Goal: Information Seeking & Learning: Learn about a topic

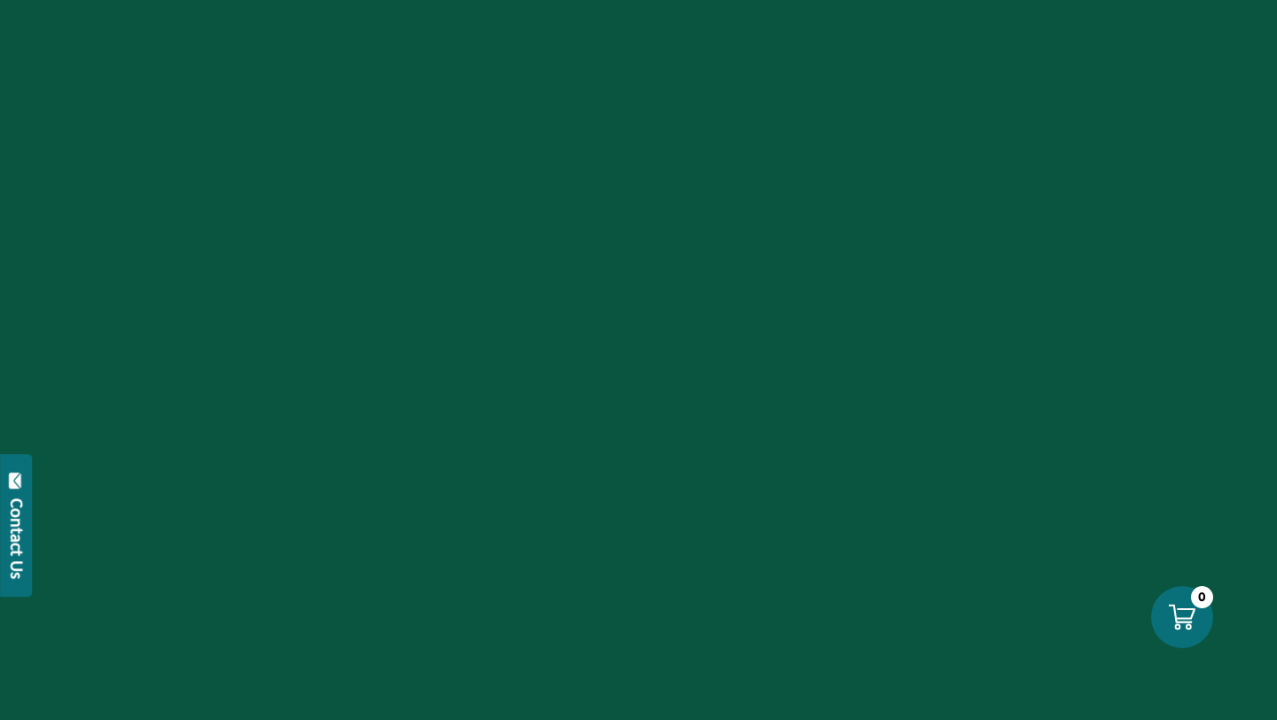
click at [10, 518] on div "Contact Us" at bounding box center [17, 538] width 18 height 81
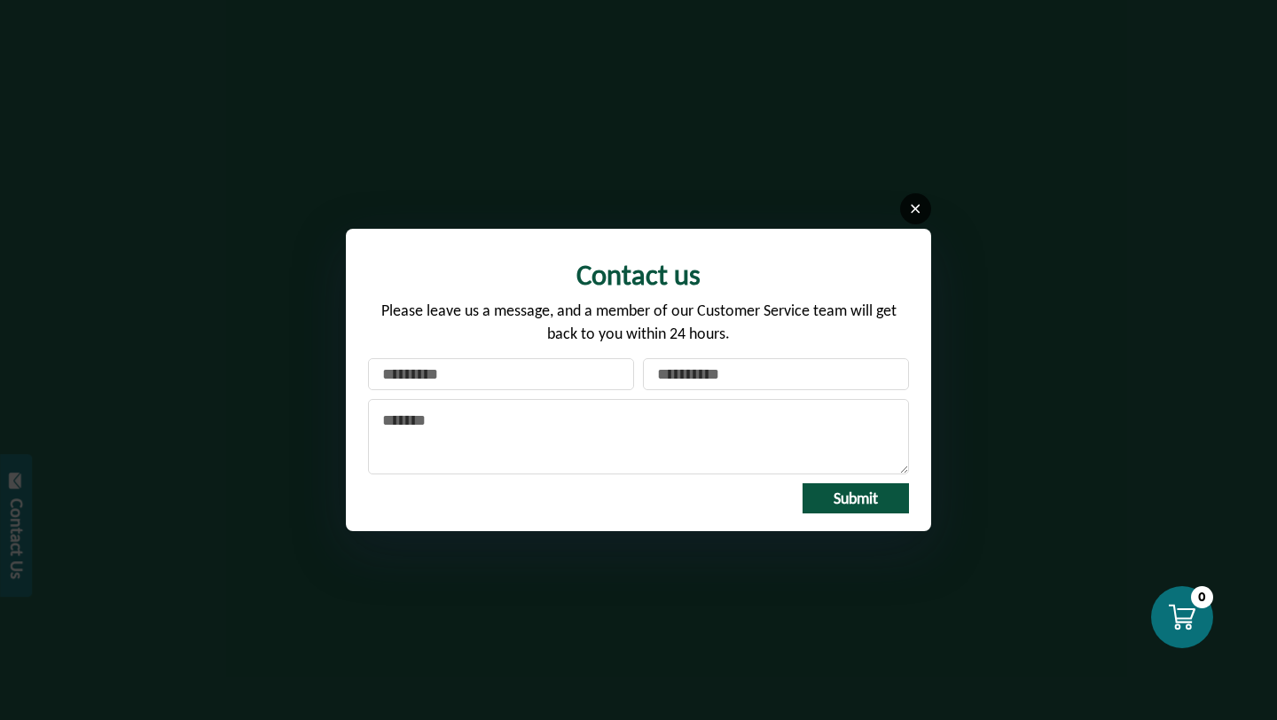
click at [920, 200] on link at bounding box center [915, 208] width 31 height 31
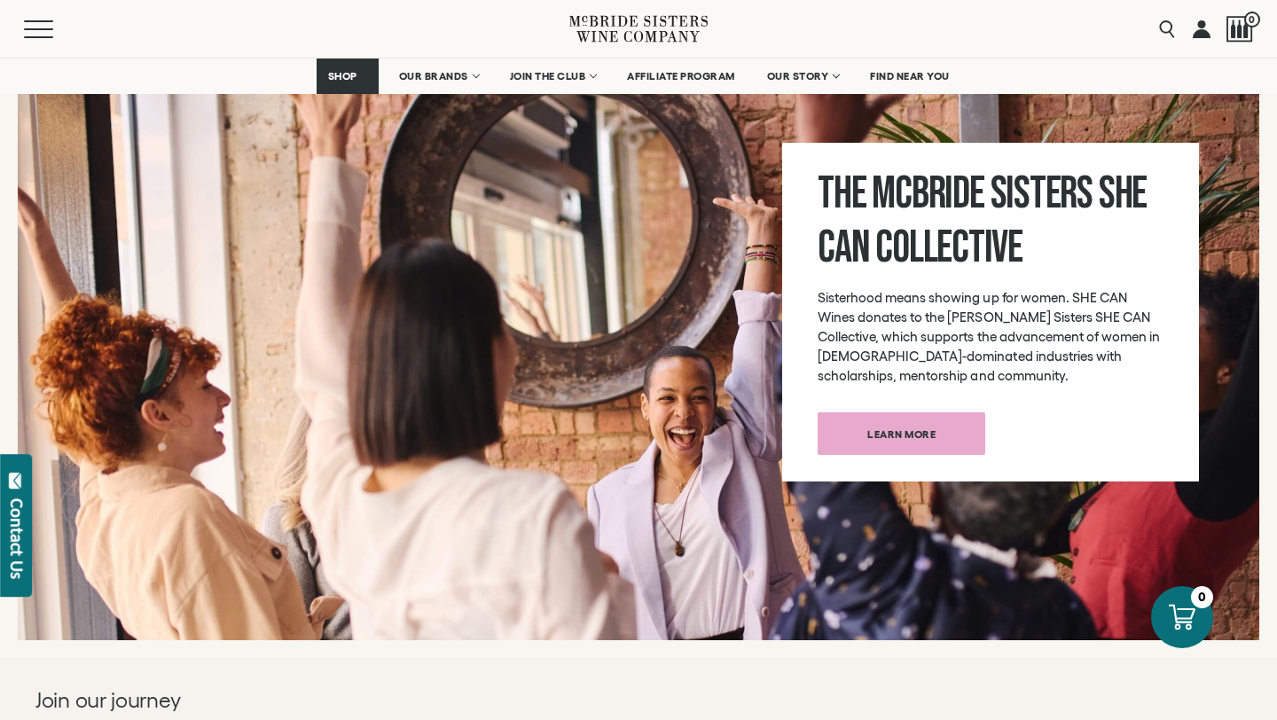
scroll to position [6671, 0]
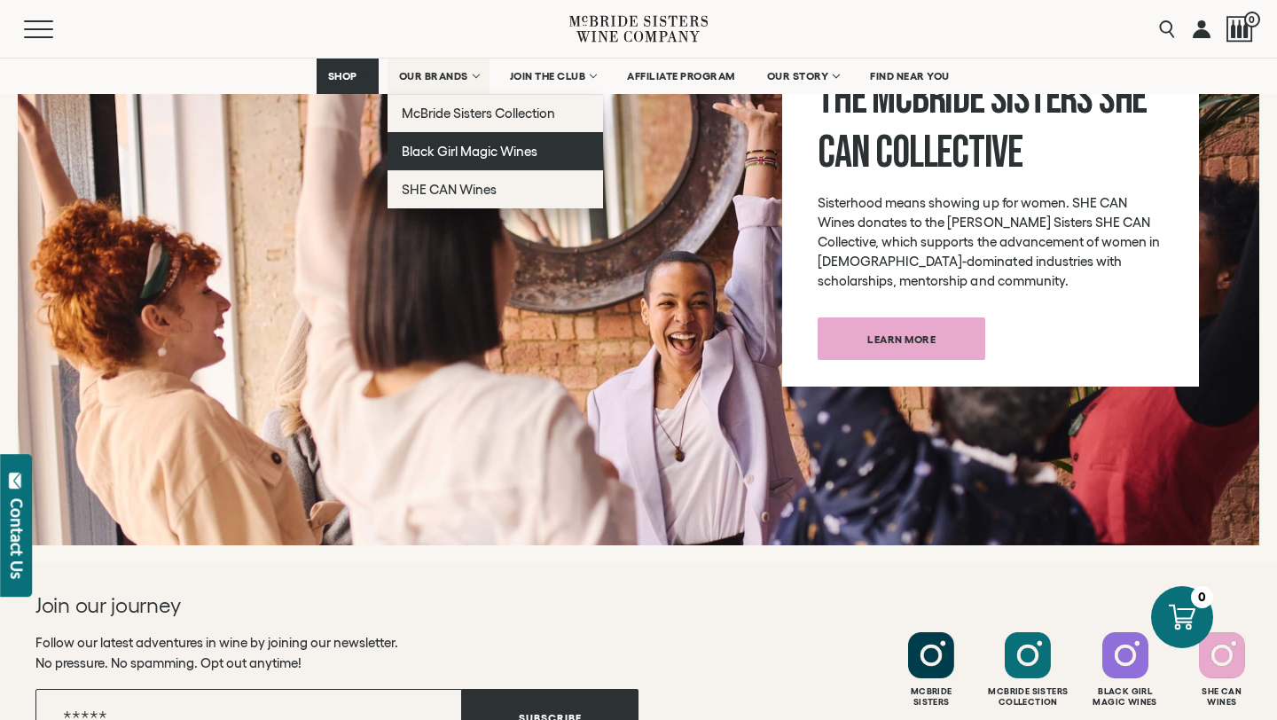
click at [485, 140] on link "Black Girl Magic Wines" at bounding box center [494, 151] width 215 height 38
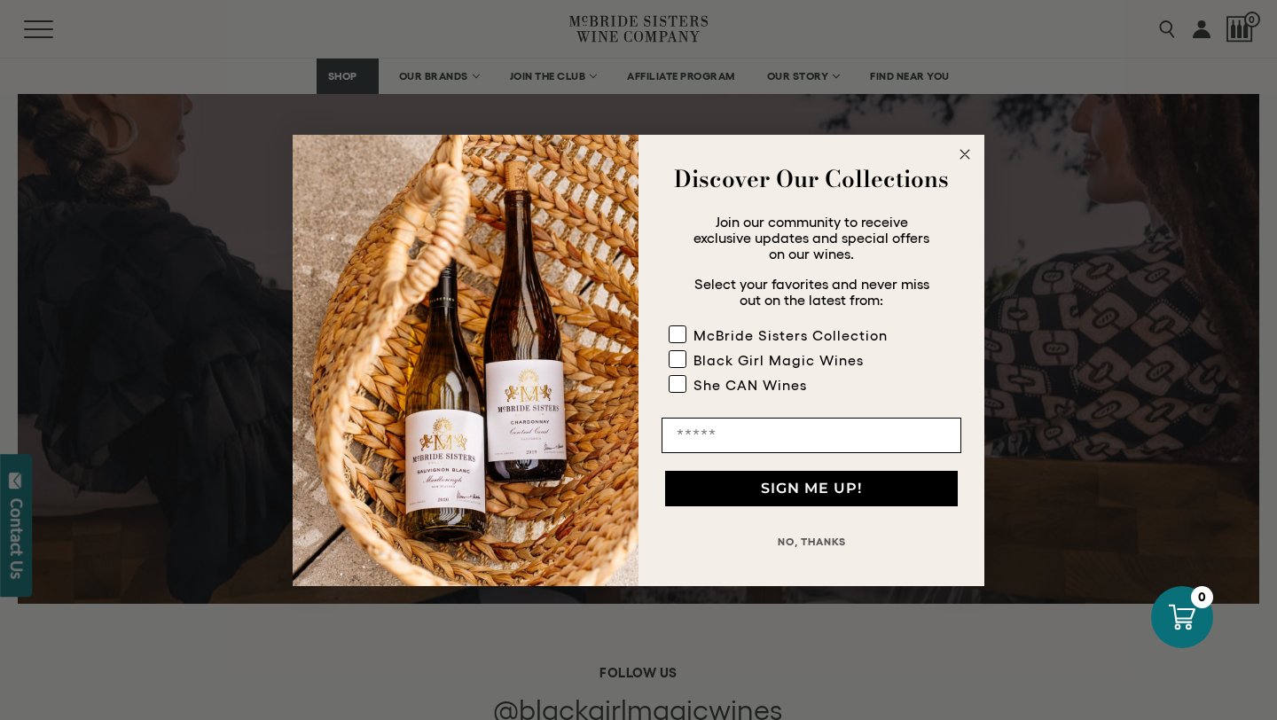
scroll to position [3963, 0]
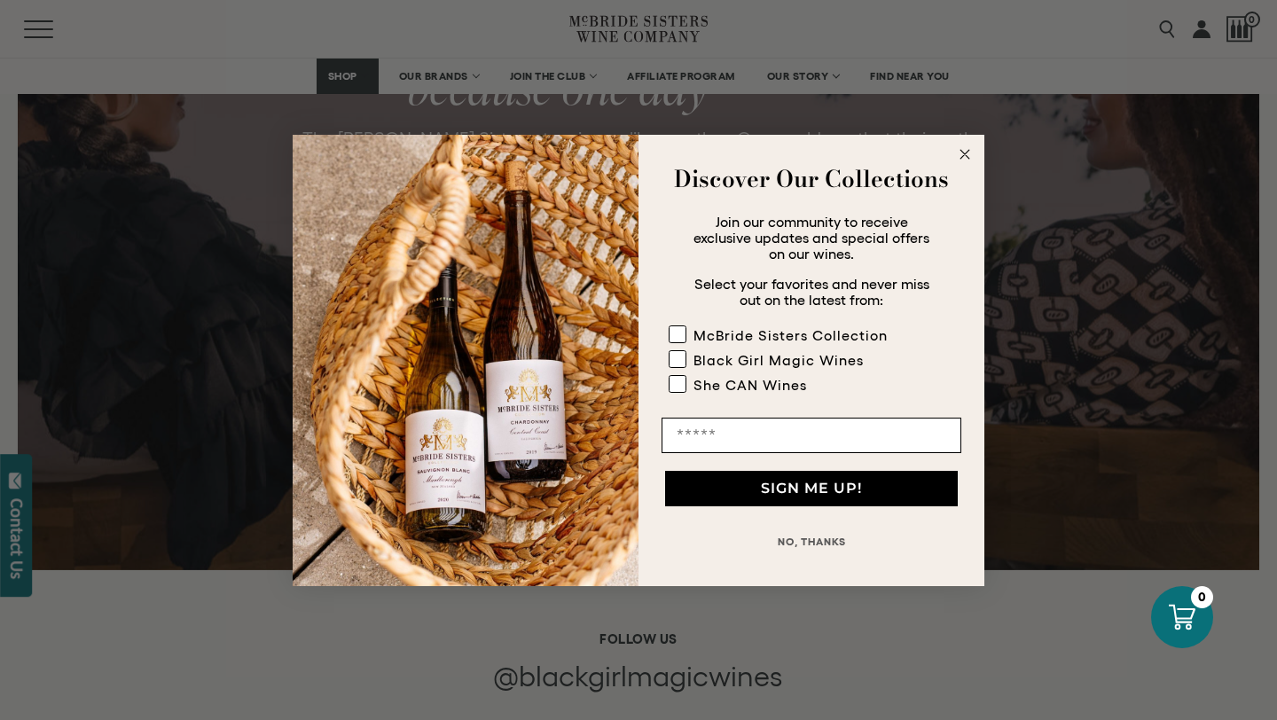
click at [976, 154] on form "Discover Our Collections Join our community to receive exclusive updates and sp…" at bounding box center [638, 360] width 691 height 451
click at [966, 153] on circle "Close dialog" at bounding box center [965, 154] width 20 height 20
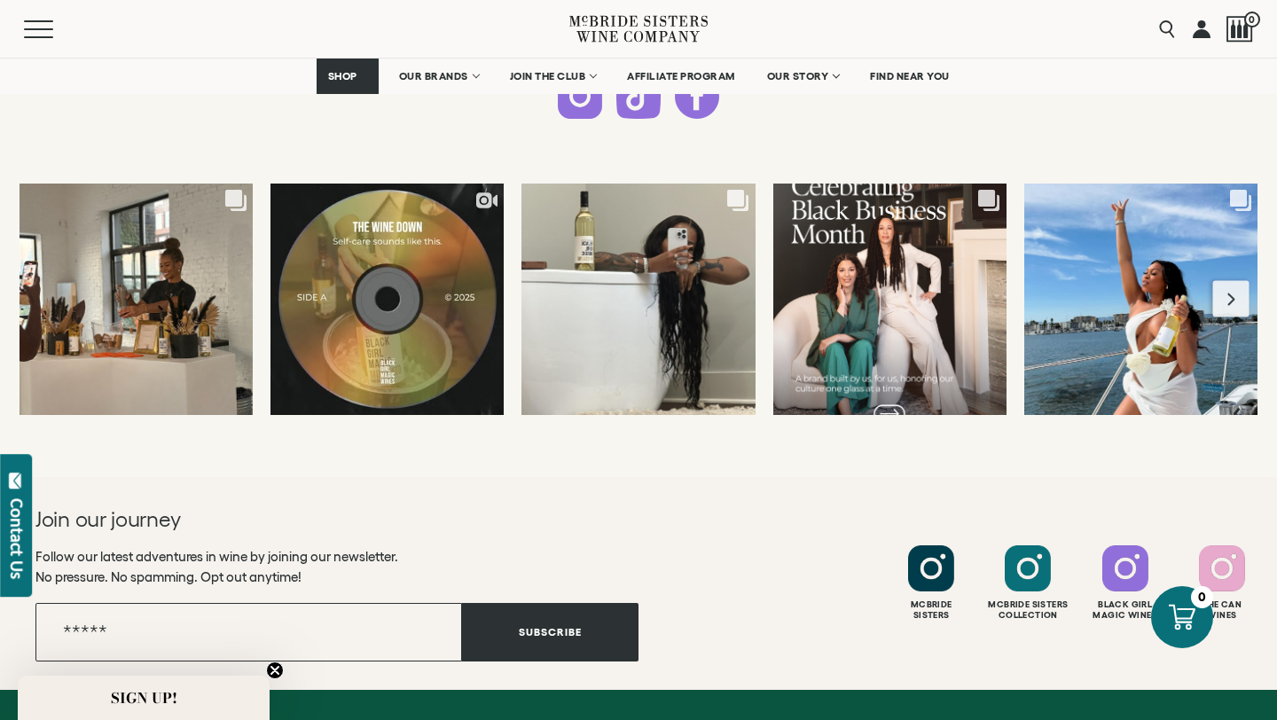
scroll to position [5011, 0]
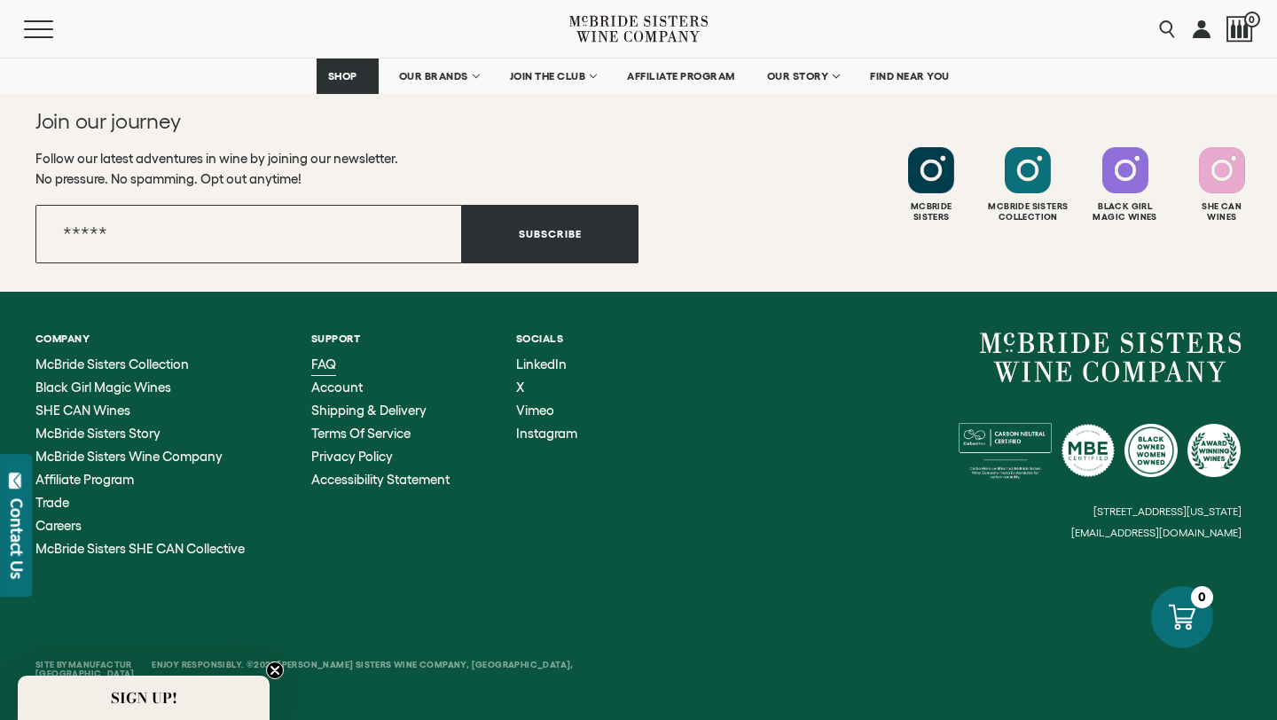
click at [331, 364] on span "FAQ" at bounding box center [323, 363] width 25 height 15
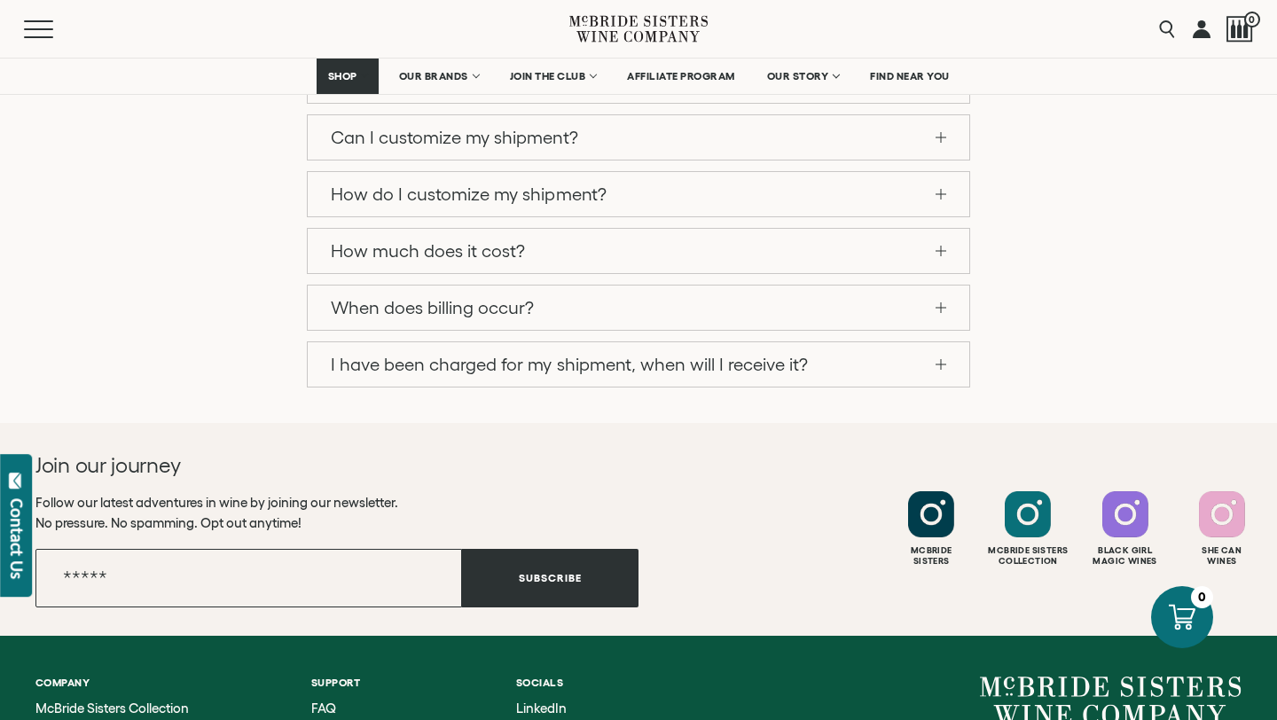
scroll to position [1904, 0]
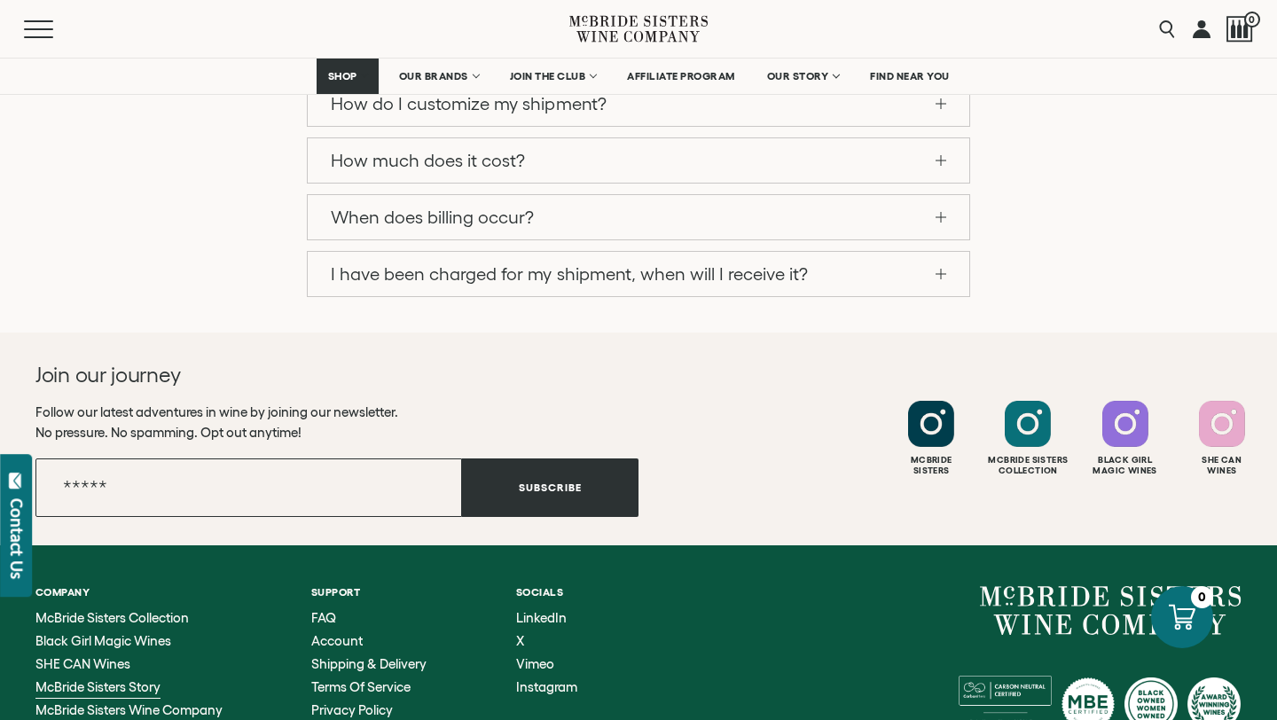
click at [136, 679] on span "McBride Sisters Story" at bounding box center [97, 686] width 125 height 15
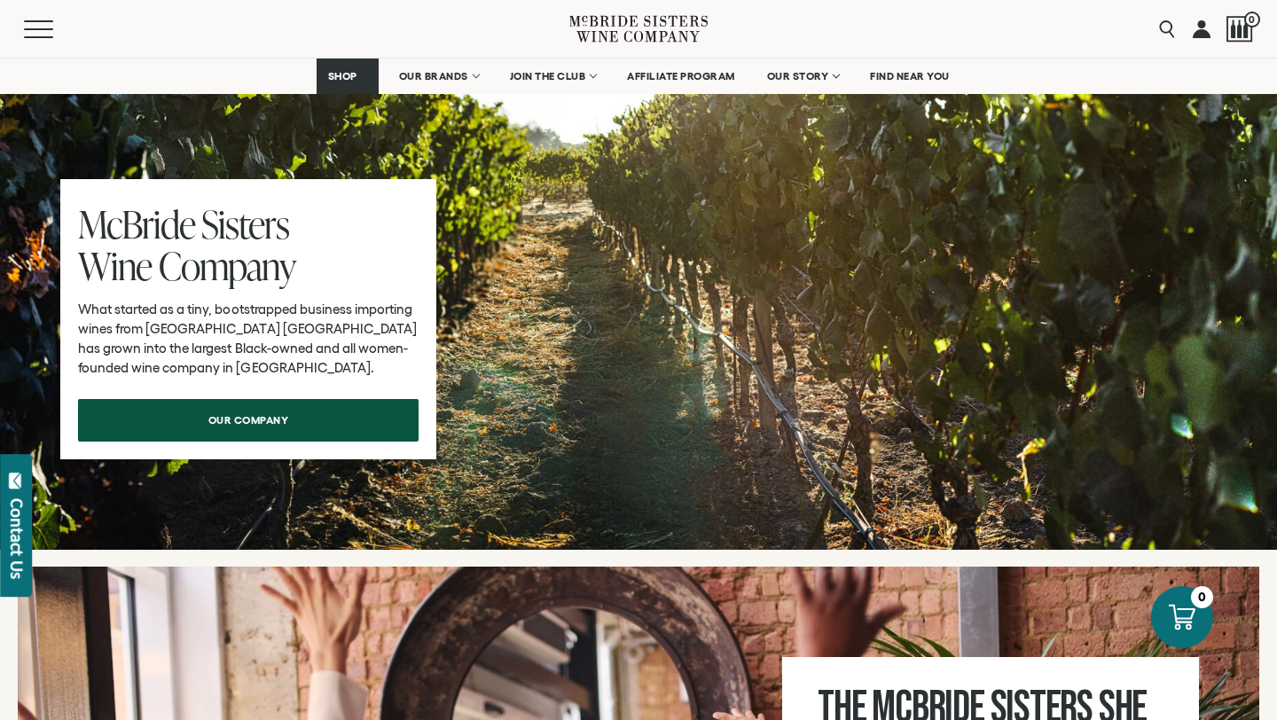
scroll to position [7152, 0]
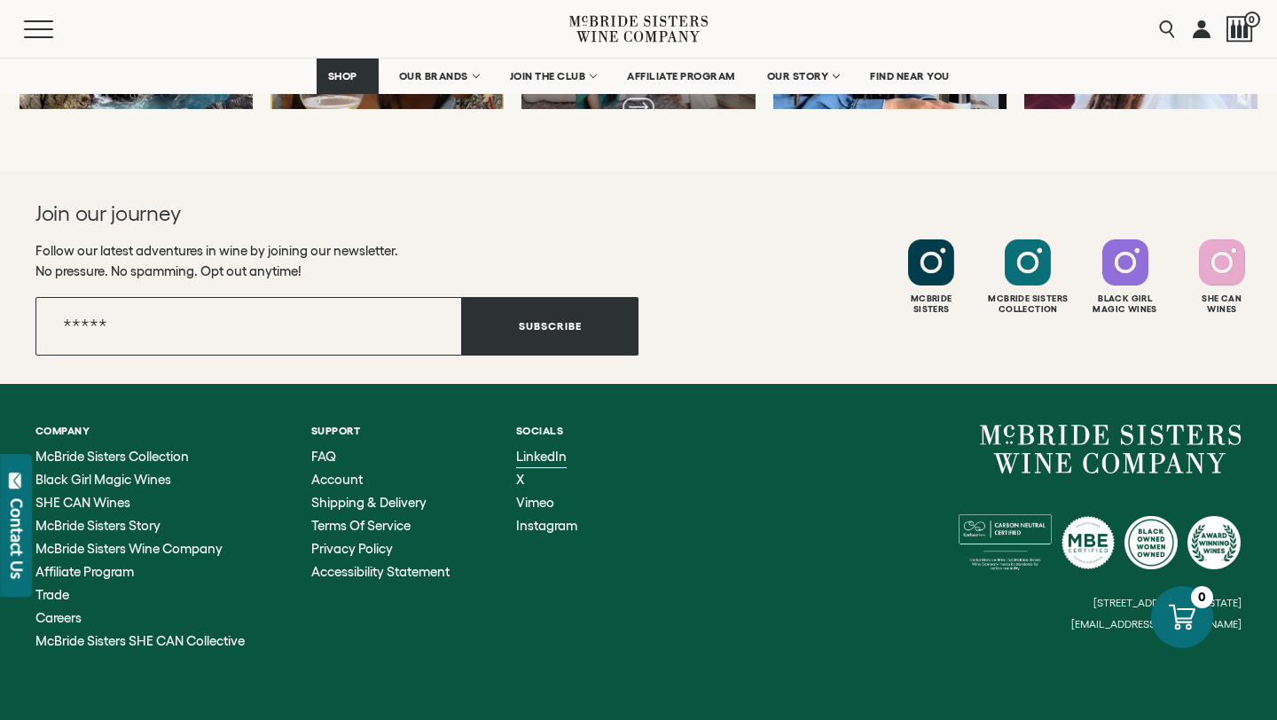
click at [548, 449] on span "LinkedIn" at bounding box center [541, 456] width 51 height 15
